Goal: Find contact information: Find contact information

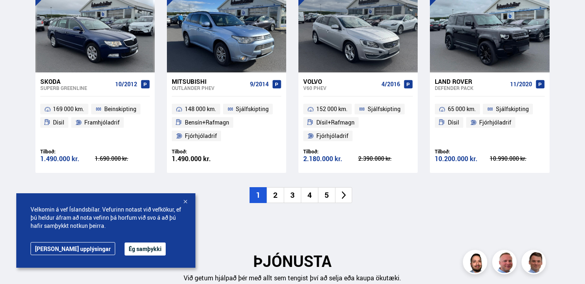
scroll to position [869, 0]
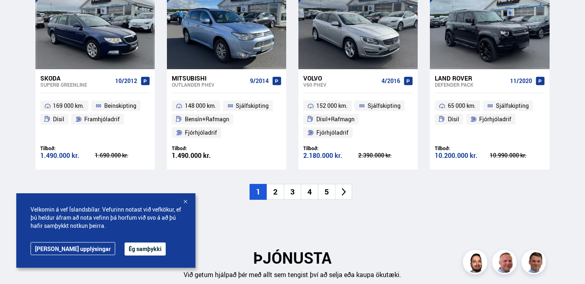
click at [185, 202] on div at bounding box center [185, 202] width 8 height 8
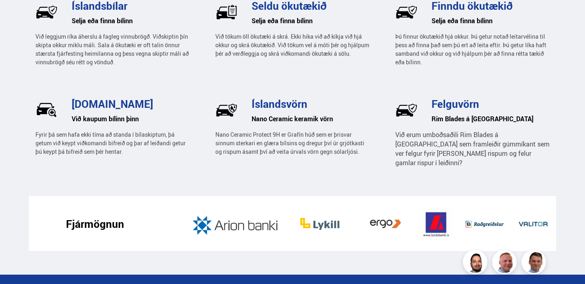
scroll to position [1300, 0]
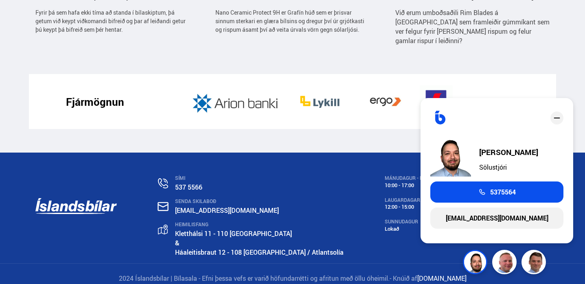
click at [303, 206] on p "[EMAIL_ADDRESS][DOMAIN_NAME]" at bounding box center [259, 210] width 168 height 9
